Goal: Information Seeking & Learning: Learn about a topic

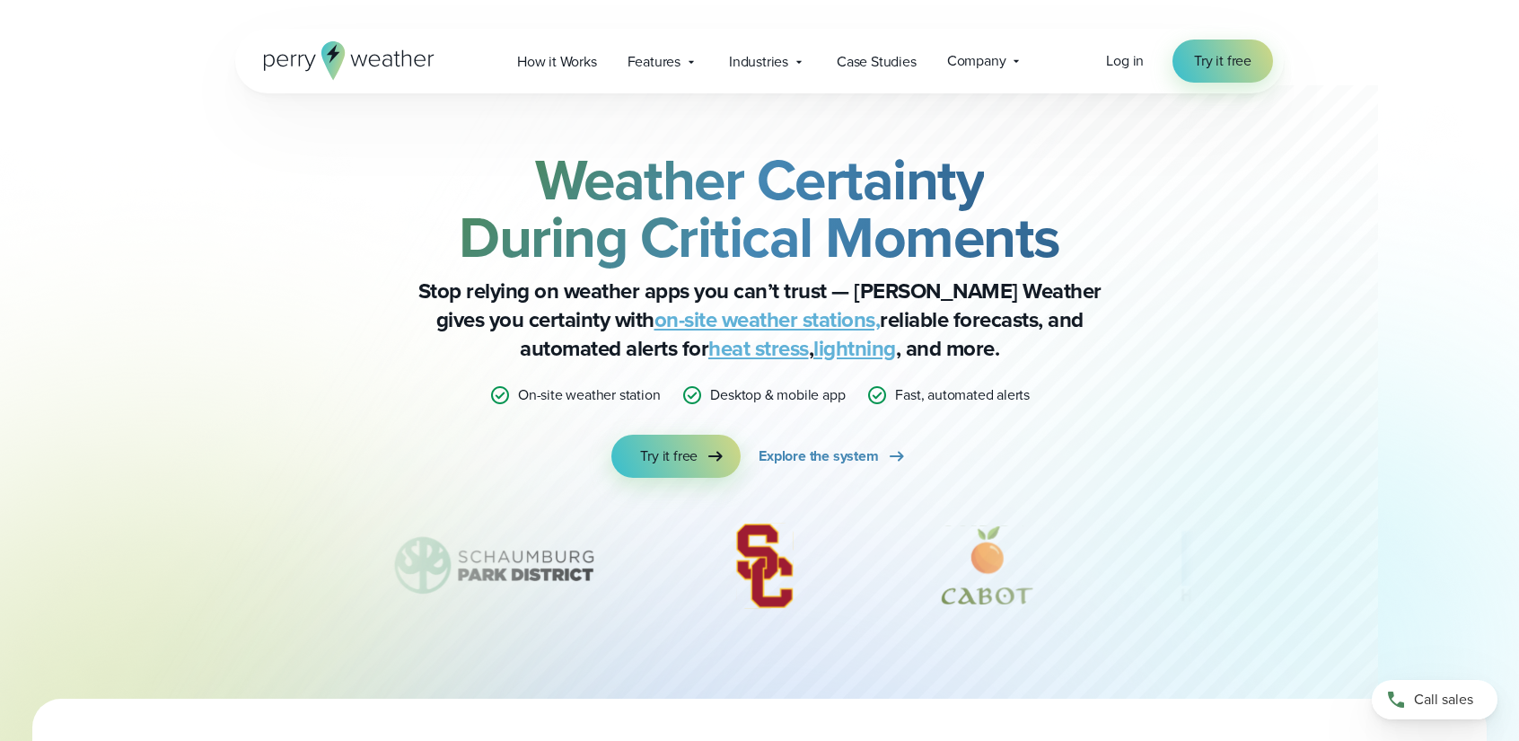
click at [388, 61] on icon at bounding box center [349, 60] width 171 height 39
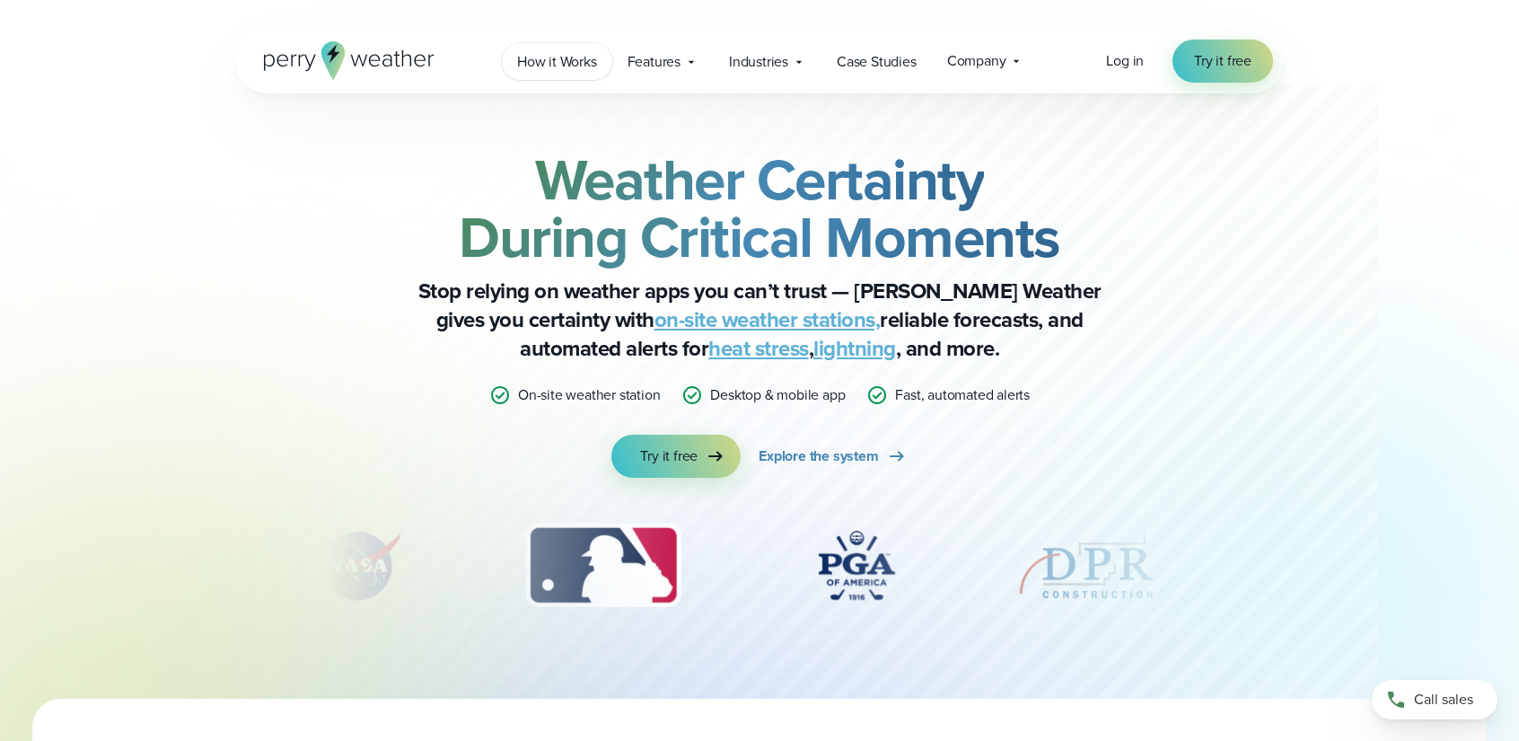
click at [528, 61] on span "How it Works" at bounding box center [557, 62] width 80 height 22
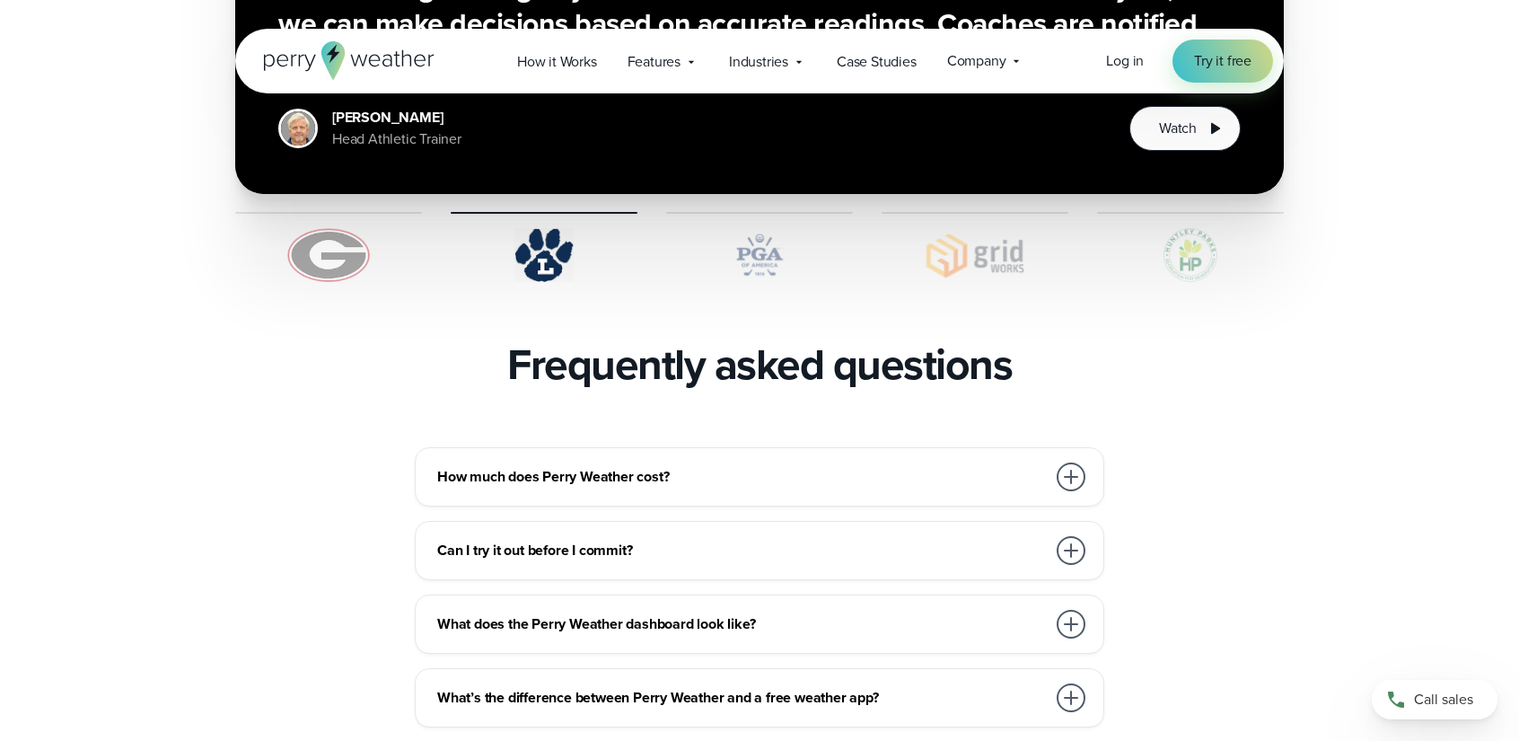
scroll to position [3681, 0]
click at [1075, 461] on div at bounding box center [1071, 475] width 29 height 29
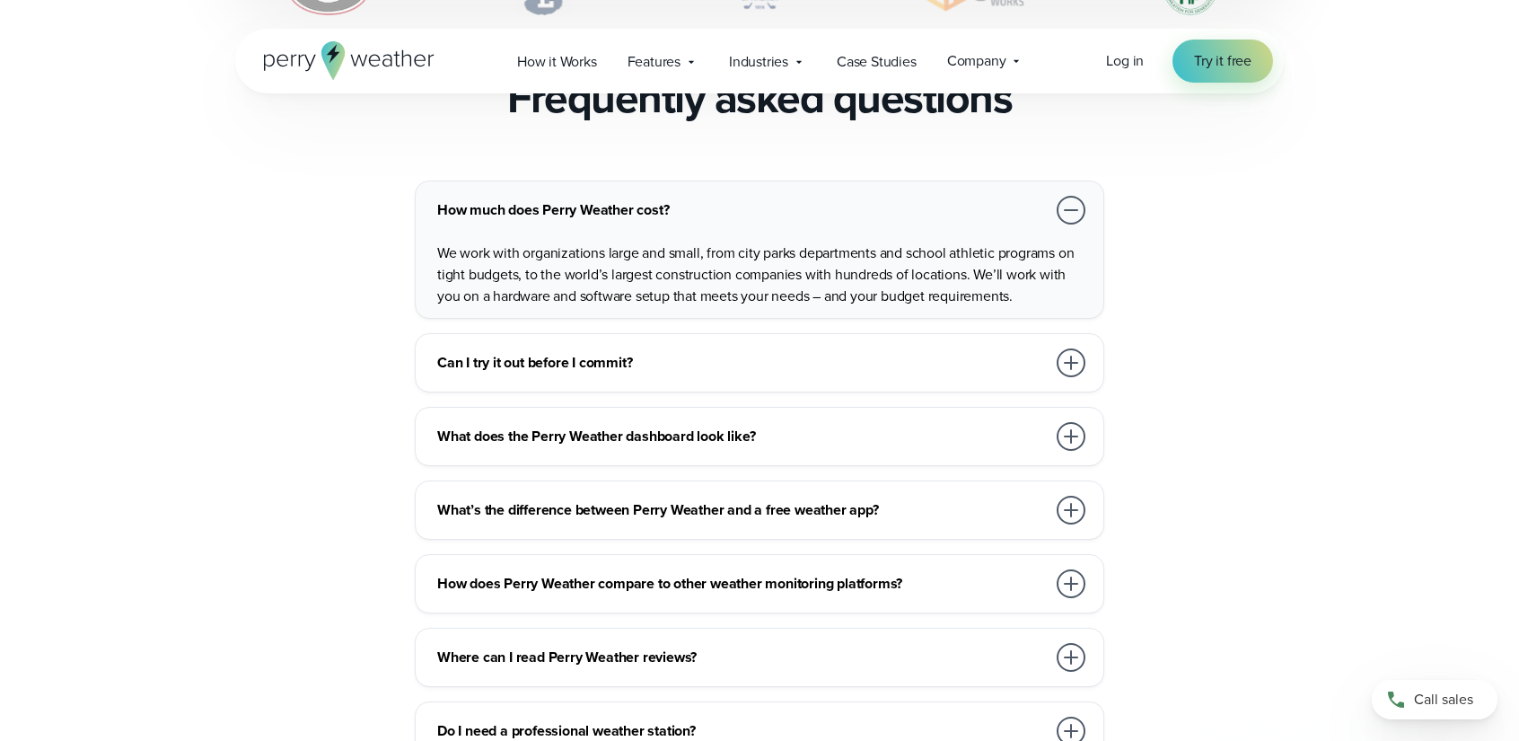
scroll to position [3950, 0]
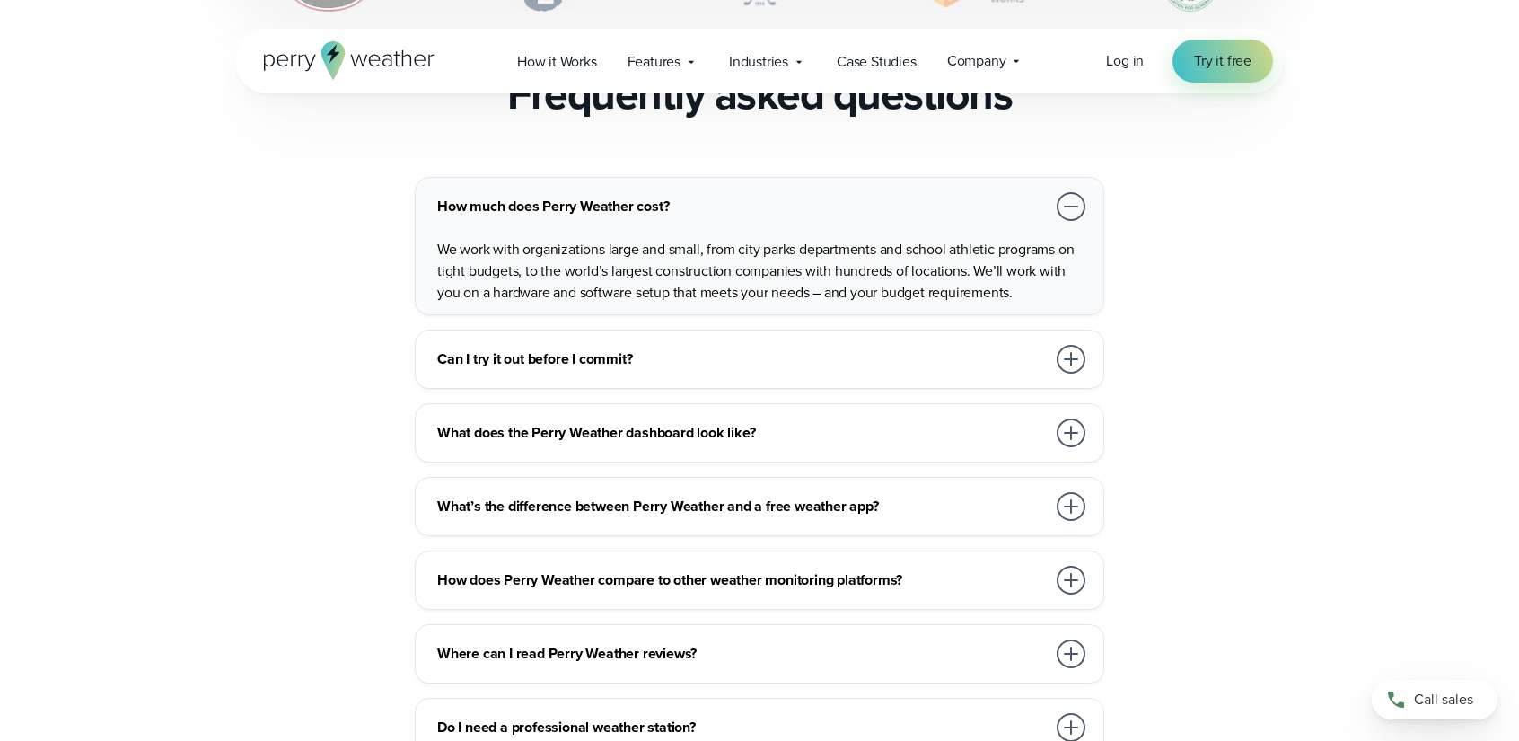
click at [1062, 418] on div at bounding box center [1071, 432] width 29 height 29
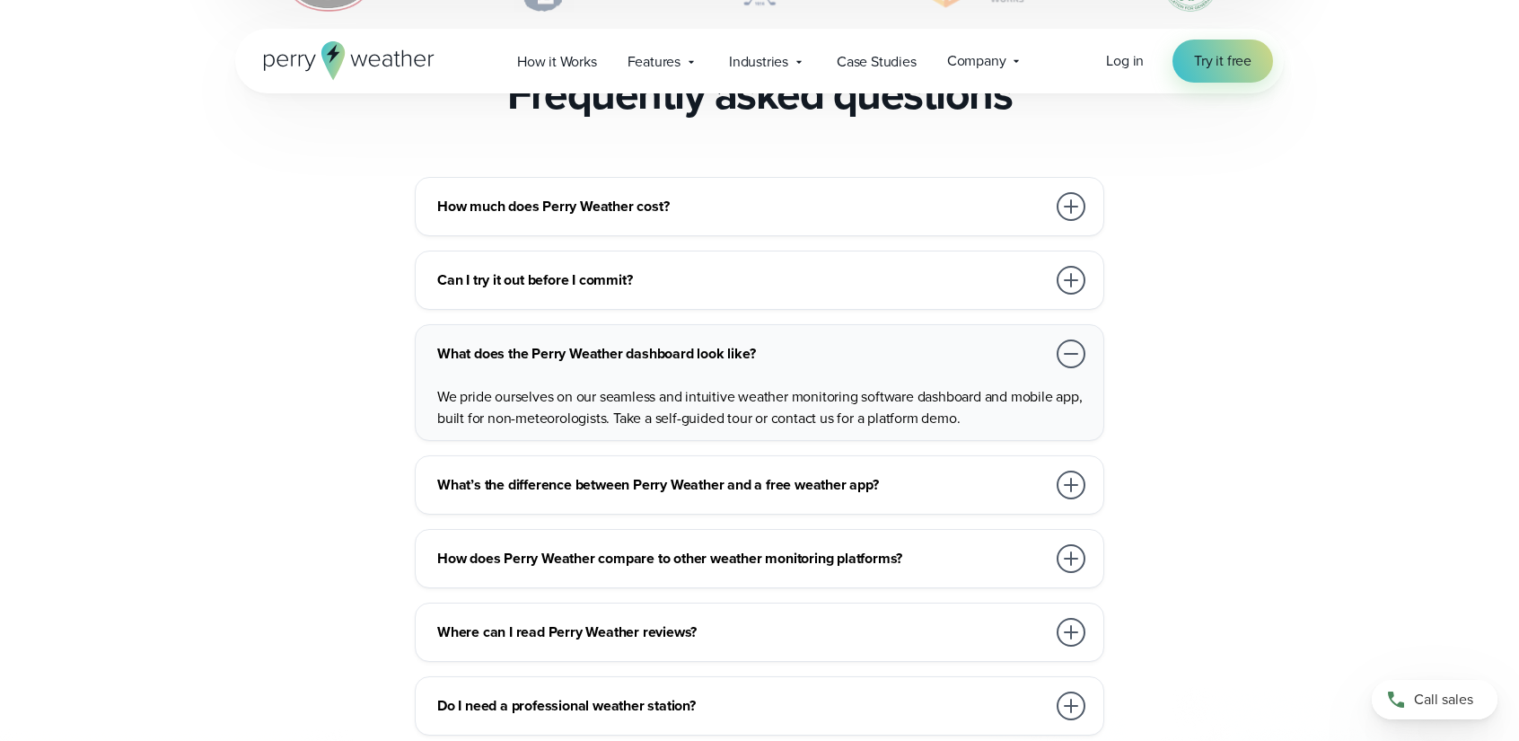
scroll to position [4040, 0]
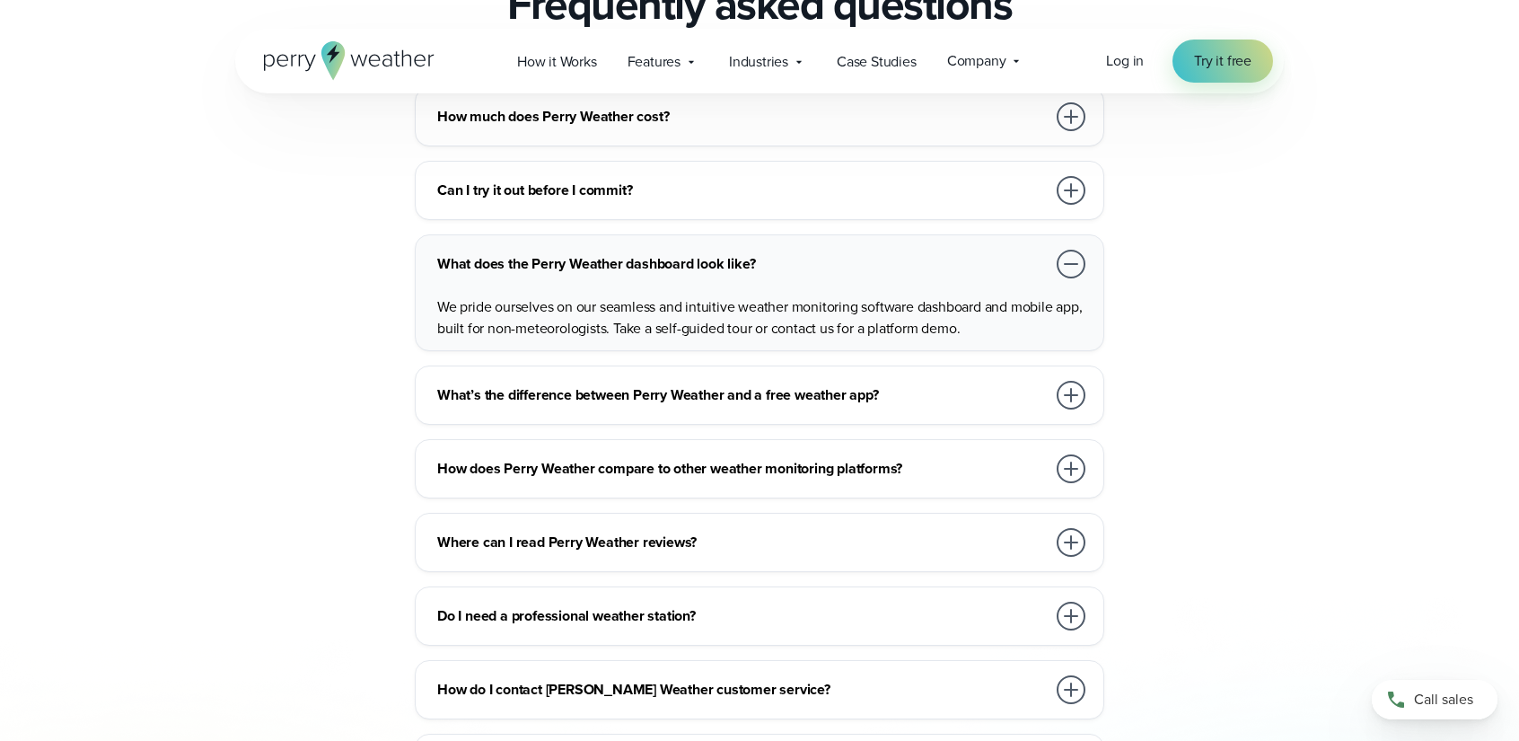
click at [1067, 381] on div at bounding box center [1071, 395] width 29 height 29
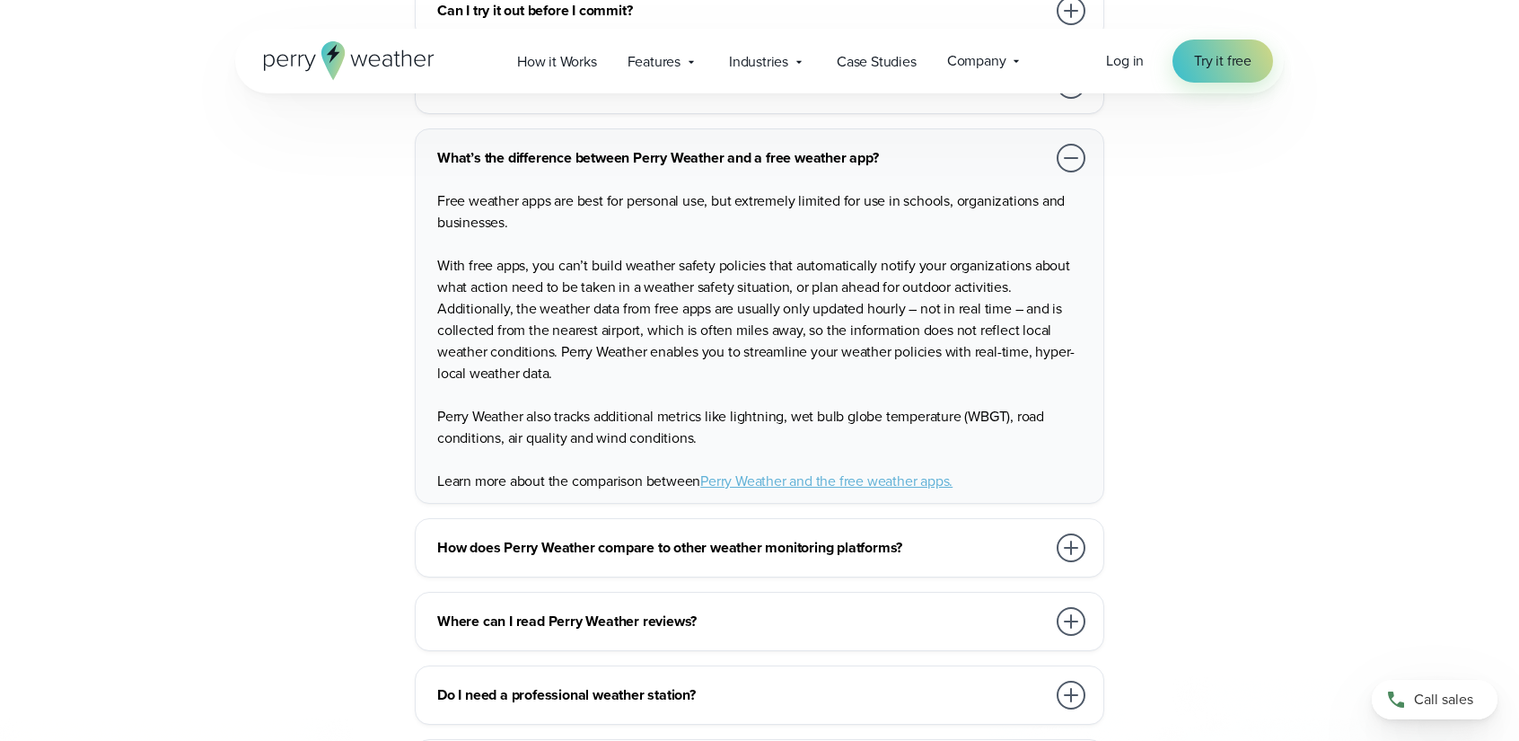
scroll to position [4399, 0]
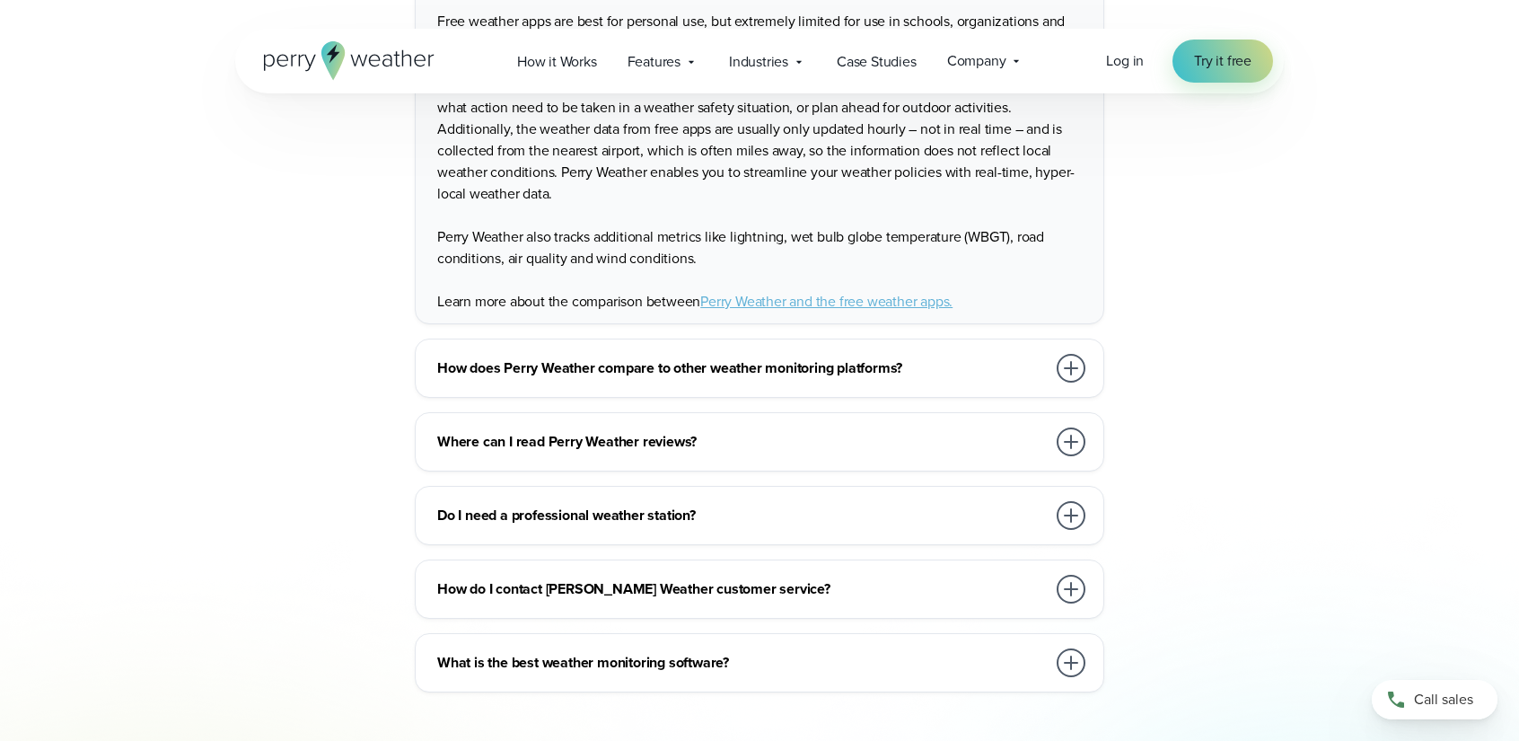
click at [1069, 354] on div at bounding box center [1071, 368] width 29 height 29
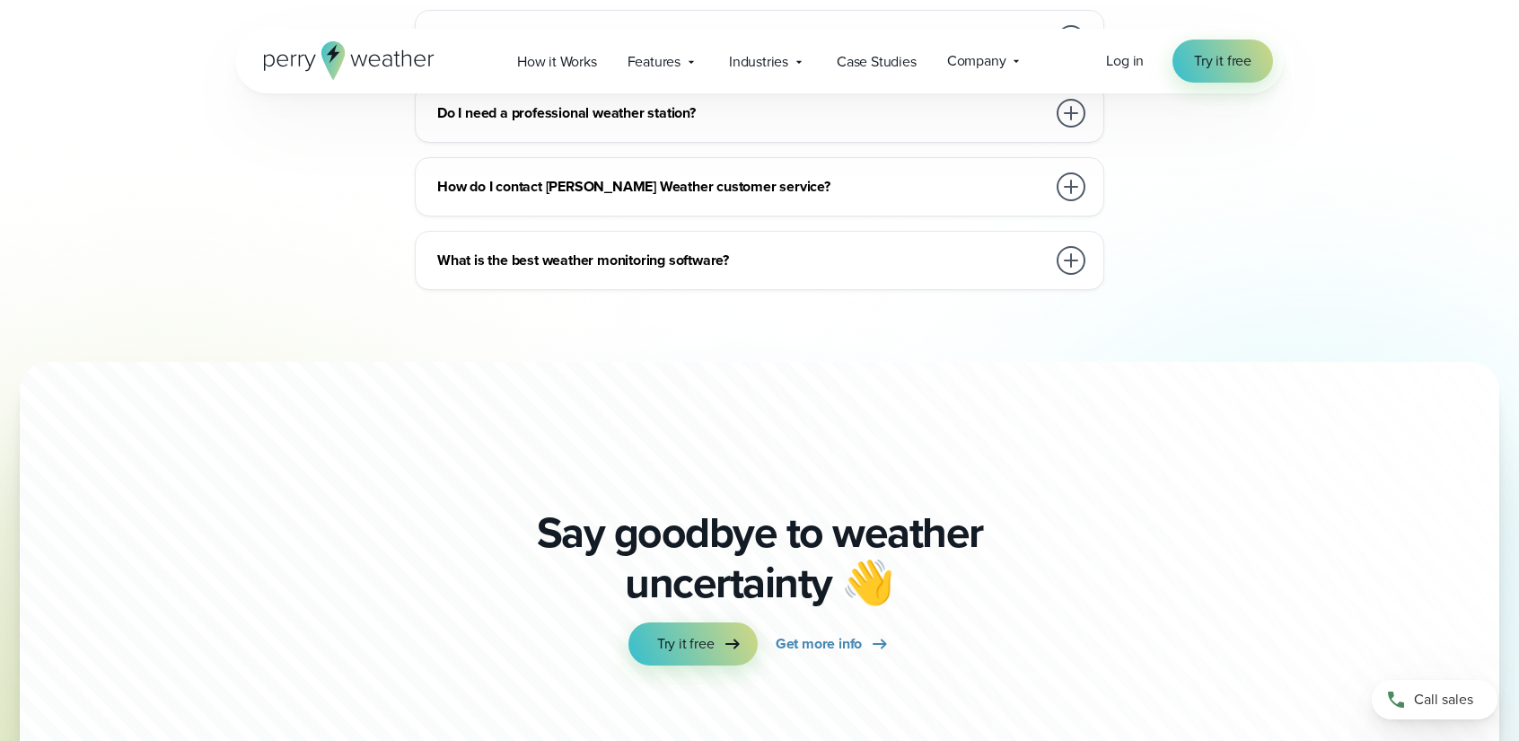
scroll to position [4848, 0]
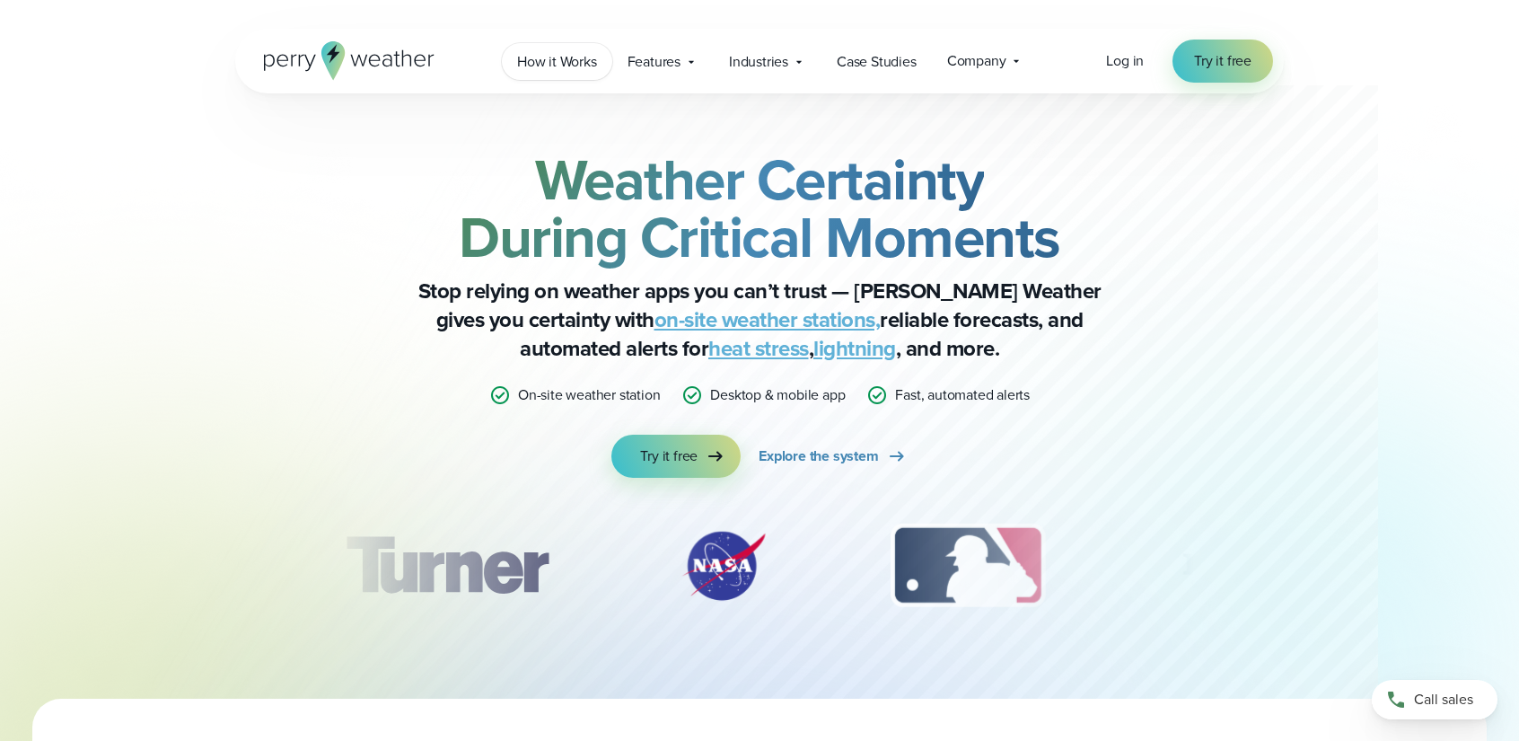
click at [551, 58] on span "How it Works" at bounding box center [557, 62] width 80 height 22
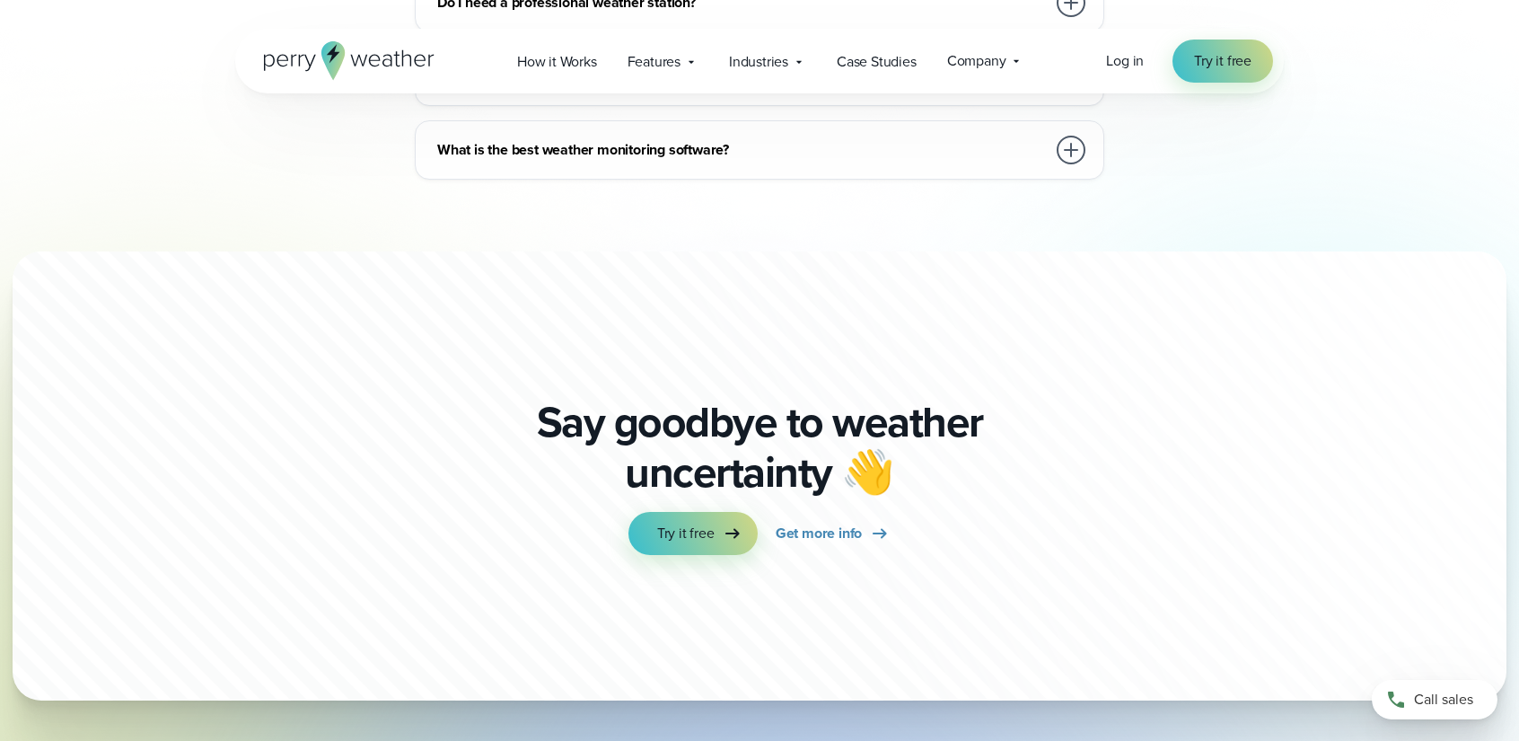
scroll to position [5041, 0]
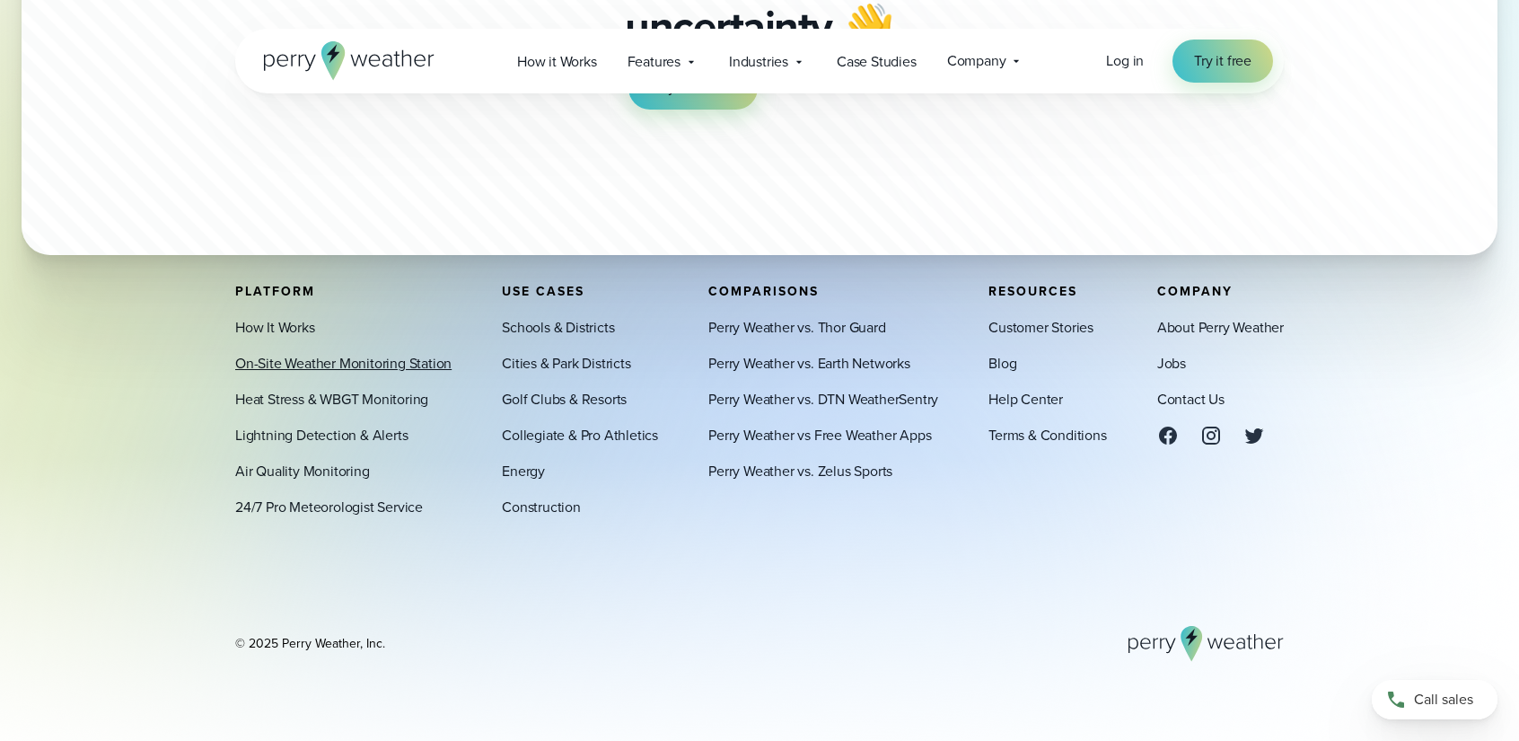
click at [404, 366] on link "On-Site Weather Monitoring Station" at bounding box center [343, 364] width 216 height 22
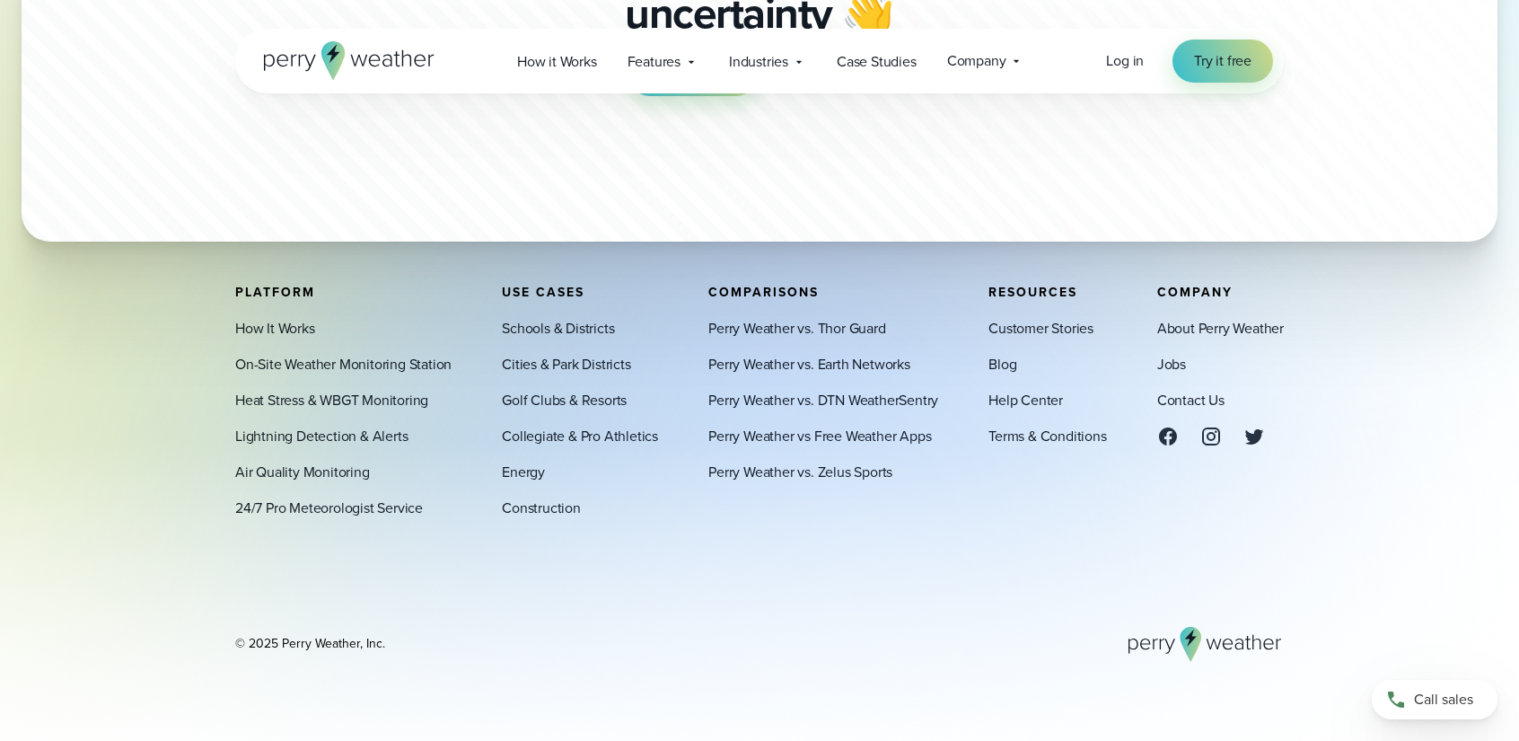
scroll to position [5596, 0]
